Goal: Task Accomplishment & Management: Use online tool/utility

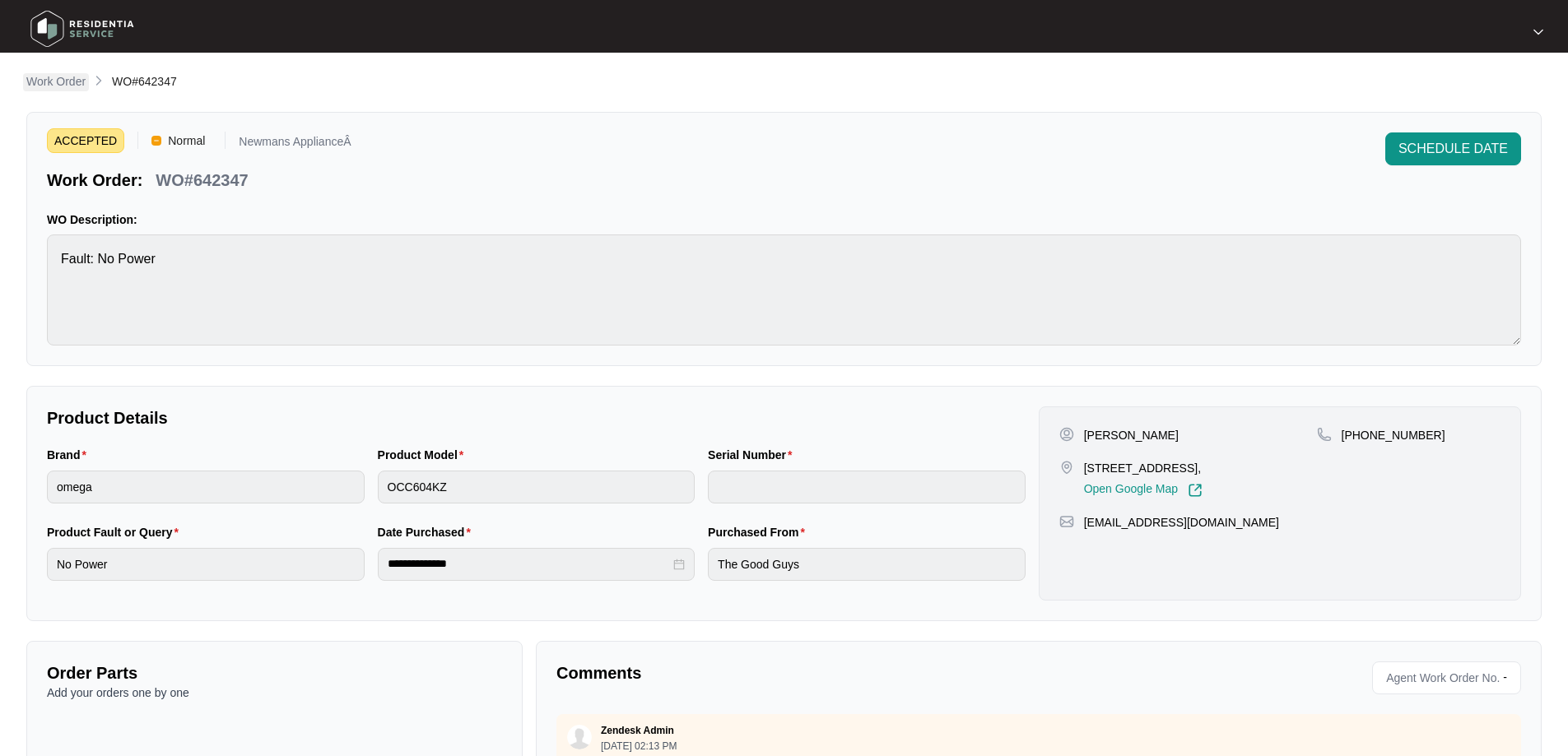
click at [49, 85] on p "Work Order" at bounding box center [56, 81] width 59 height 16
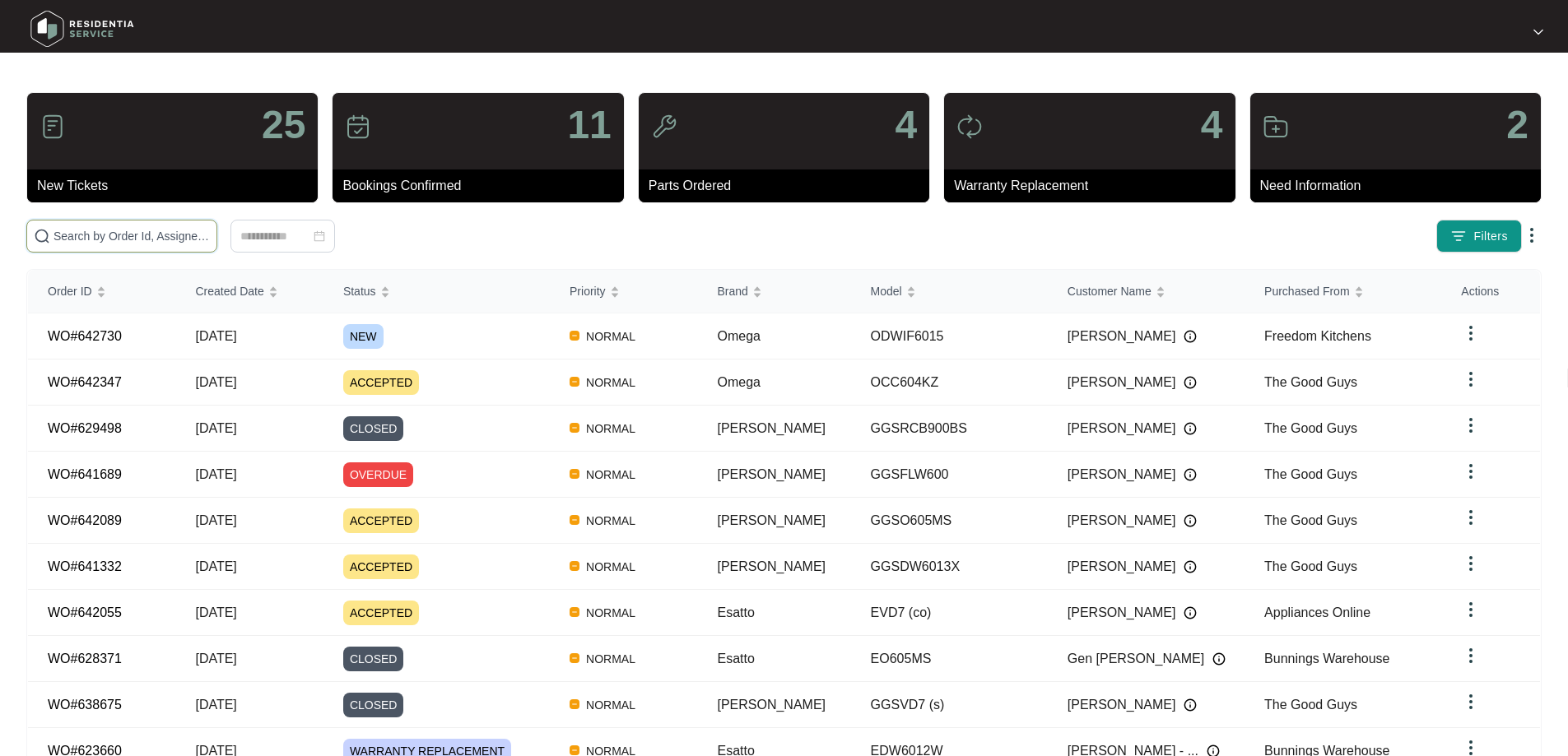
click at [210, 233] on input "text" at bounding box center [132, 235] width 156 height 18
paste input "642730"
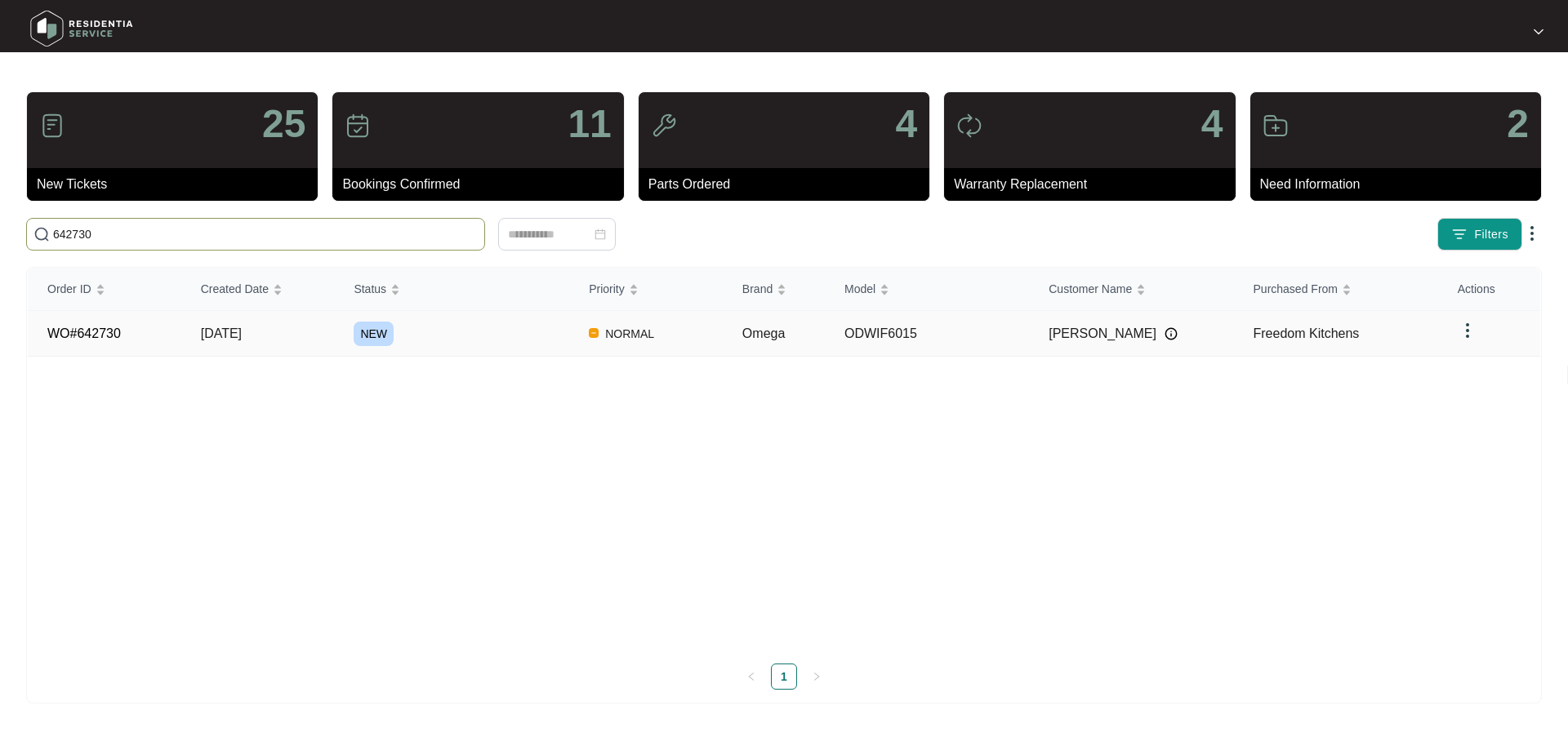
type input "642730"
click at [276, 337] on td "[DATE]" at bounding box center [258, 333] width 153 height 46
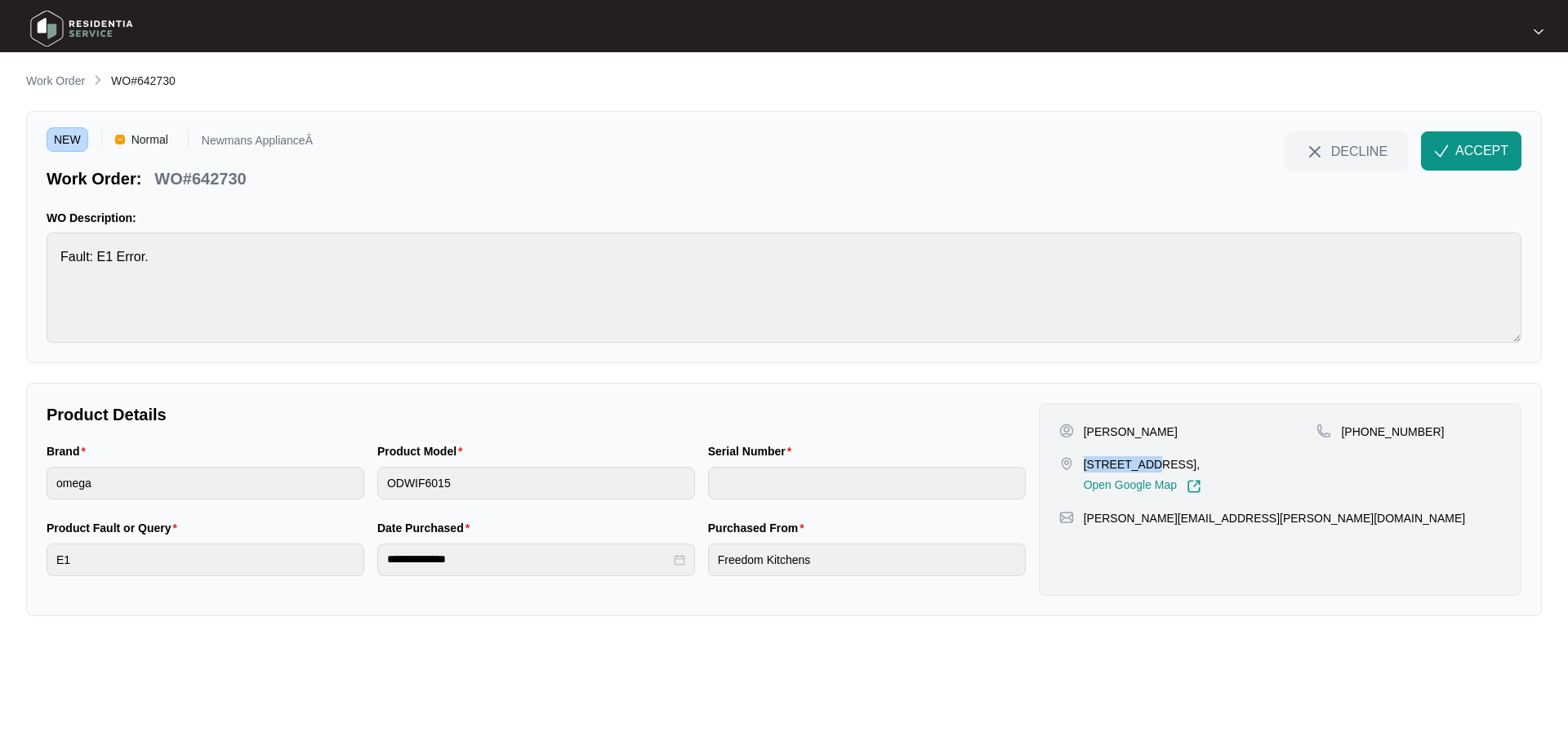
drag, startPoint x: 1085, startPoint y: 463, endPoint x: 1140, endPoint y: 461, distance: 55.0
click at [1140, 461] on p "[STREET_ADDRESS]," at bounding box center [1142, 463] width 118 height 16
copy p "46 Garlinge"
click at [1076, 464] on div "[STREET_ADDRESS], Open Google Map" at bounding box center [1188, 474] width 258 height 37
drag, startPoint x: 1083, startPoint y: 464, endPoint x: 1160, endPoint y: 464, distance: 77.0
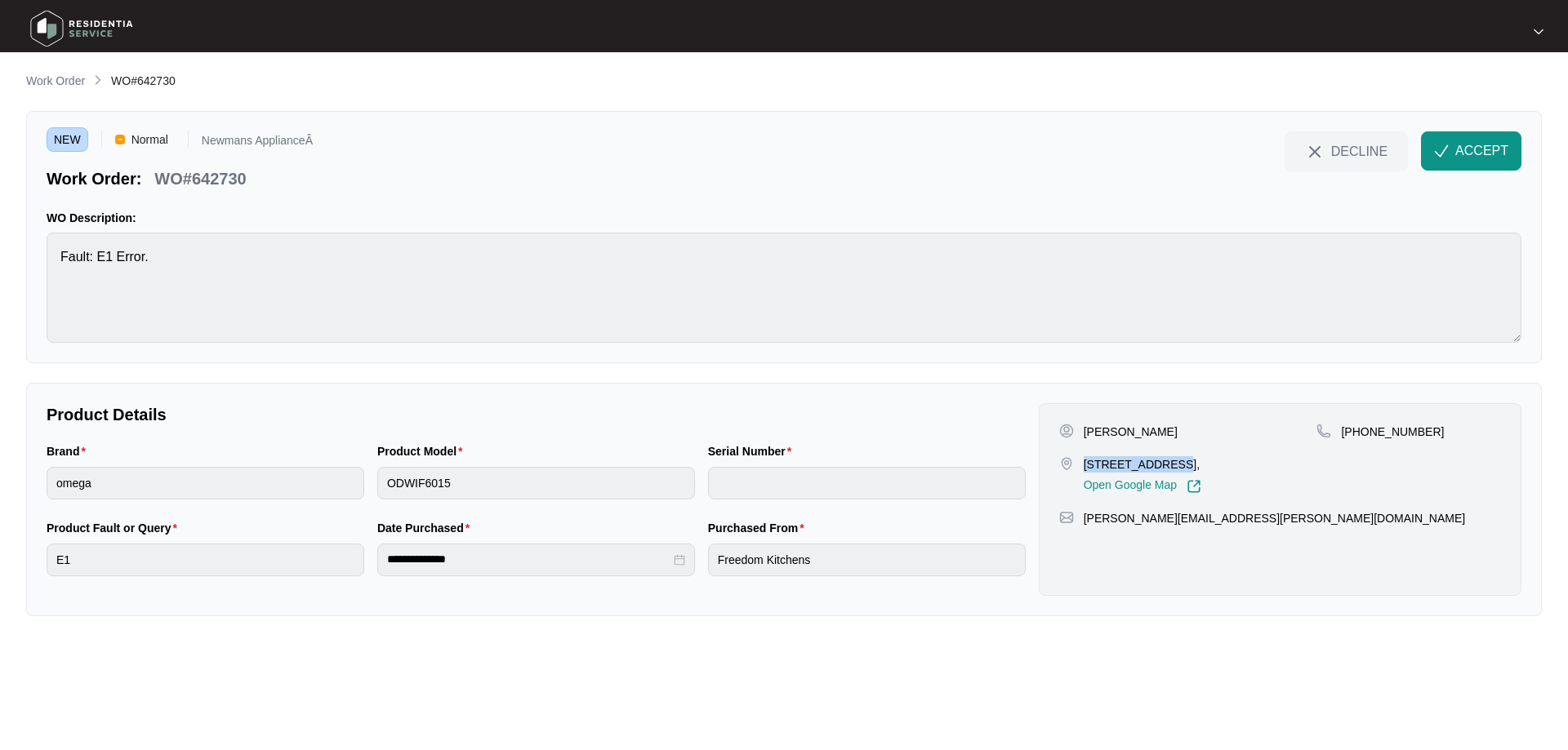
click at [1160, 464] on p "[STREET_ADDRESS]," at bounding box center [1142, 463] width 118 height 16
copy p "46 Garlinge Crt"
drag, startPoint x: 1167, startPoint y: 465, endPoint x: 1215, endPoint y: 456, distance: 48.8
click at [1201, 456] on p "[STREET_ADDRESS]," at bounding box center [1142, 463] width 118 height 16
copy p "BONOGIN"
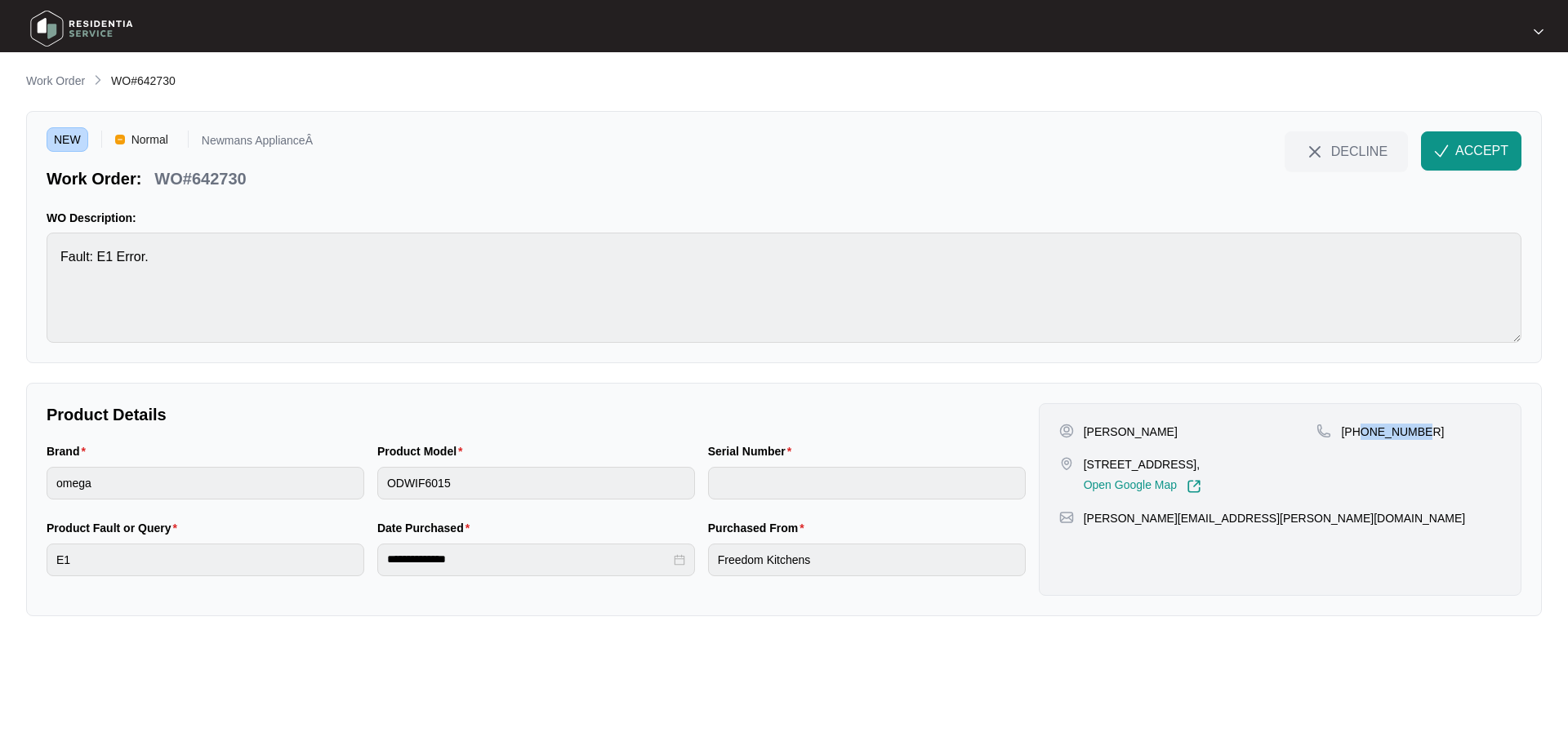
drag, startPoint x: 1418, startPoint y: 432, endPoint x: 1362, endPoint y: 433, distance: 56.0
click at [1362, 433] on div "[PHONE_NUMBER]" at bounding box center [1407, 431] width 184 height 16
copy p "429266099"
drag, startPoint x: 1220, startPoint y: 520, endPoint x: 1083, endPoint y: 520, distance: 137.0
click at [1083, 520] on div "[PERSON_NAME][EMAIL_ADDRESS][PERSON_NAME][DOMAIN_NAME]" at bounding box center [1279, 517] width 442 height 16
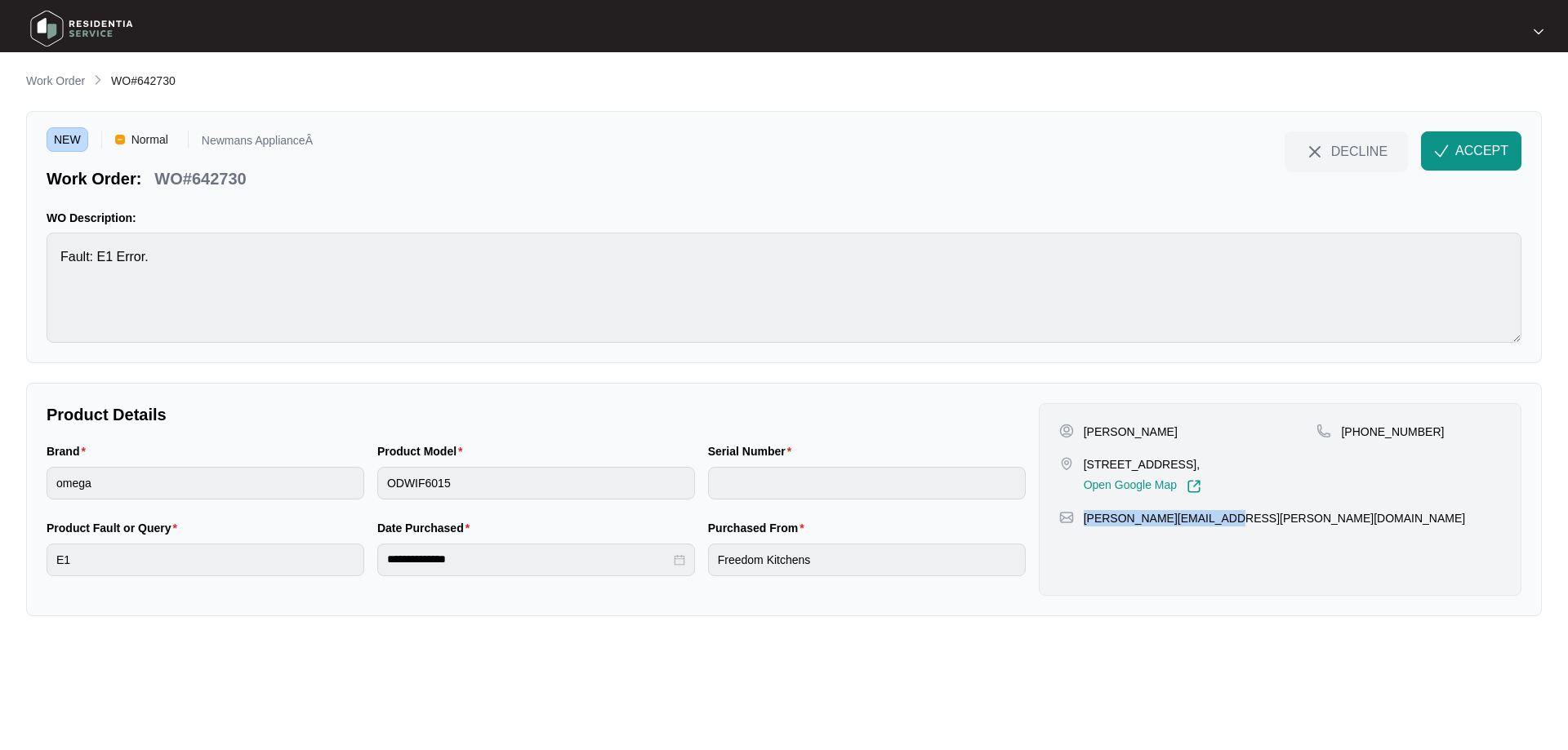
copy p "[PERSON_NAME][EMAIL_ADDRESS][PERSON_NAME][DOMAIN_NAME]"
click at [1135, 431] on p "[PERSON_NAME]" at bounding box center [1130, 431] width 93 height 16
copy p "[PERSON_NAME]"
click at [1097, 428] on p "[PERSON_NAME]" at bounding box center [1130, 431] width 93 height 16
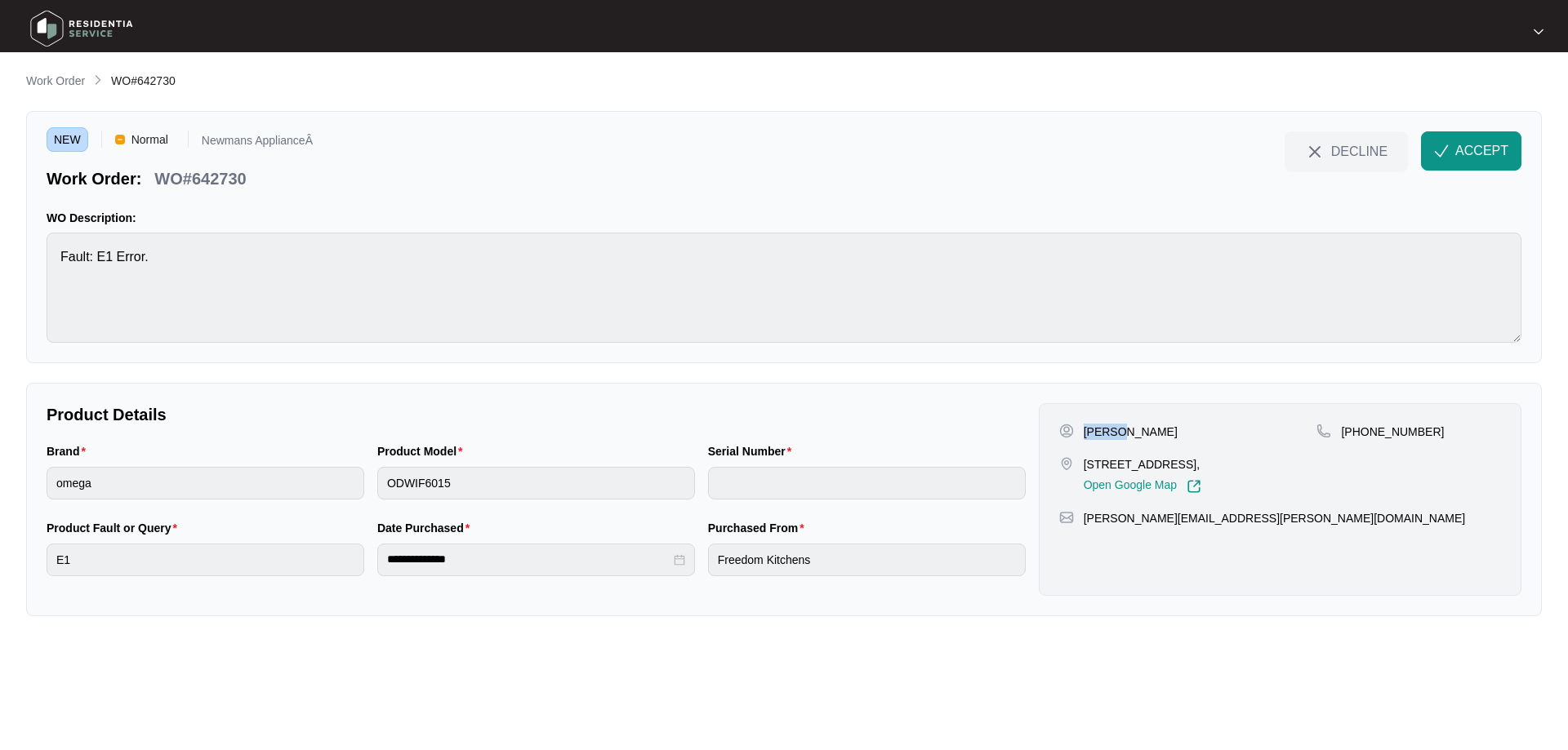
click at [1097, 428] on p "[PERSON_NAME]" at bounding box center [1130, 431] width 93 height 16
copy p "[PERSON_NAME]"
click at [385, 562] on div "**********" at bounding box center [536, 559] width 318 height 33
click at [702, 561] on div "Purchased From Freedom Kitchens" at bounding box center [867, 558] width 331 height 77
click at [1469, 157] on span "ACCEPT" at bounding box center [1481, 150] width 53 height 20
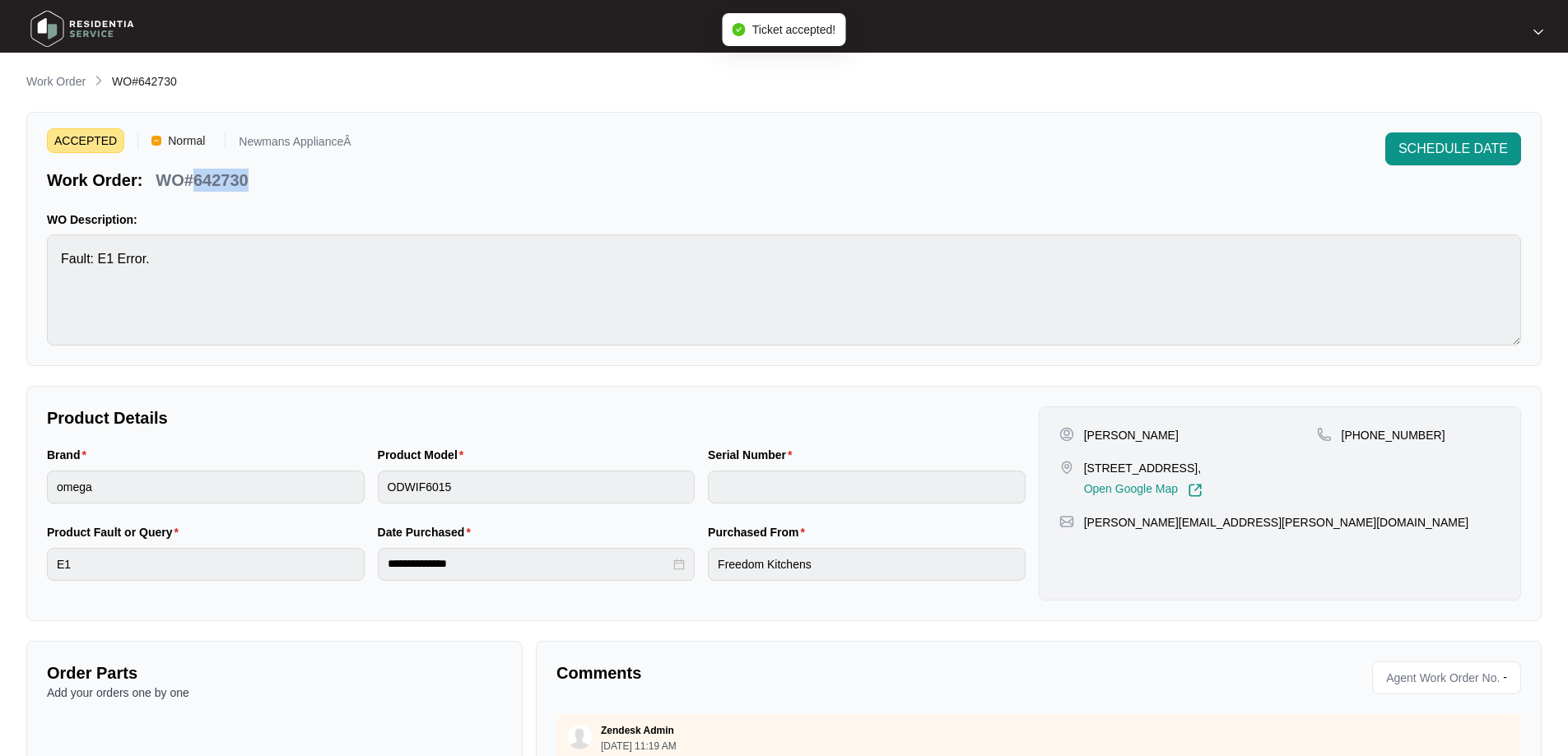
drag, startPoint x: 192, startPoint y: 179, endPoint x: 250, endPoint y: 177, distance: 58.0
click at [250, 177] on div "WO#642730" at bounding box center [202, 177] width 105 height 29
copy p "642730"
